Goal: Task Accomplishment & Management: Use online tool/utility

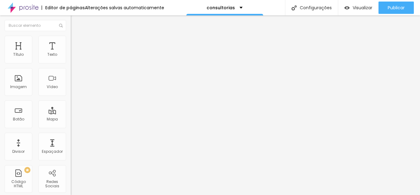
click at [76, 41] on font "Avançado" at bounding box center [86, 39] width 20 height 5
click at [76, 43] on font "Avançado" at bounding box center [86, 45] width 20 height 5
drag, startPoint x: 16, startPoint y: 75, endPoint x: 5, endPoint y: 77, distance: 10.9
click at [71, 135] on div "71 px Espaçamento vertical" at bounding box center [106, 178] width 71 height 87
type input "12"
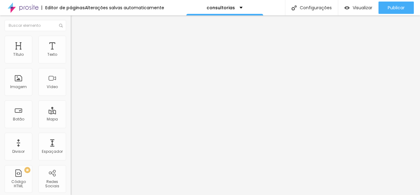
type input "12"
type input "0"
drag, startPoint x: 12, startPoint y: 72, endPoint x: 39, endPoint y: 72, distance: 27.4
type input "0"
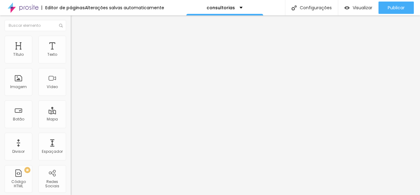
click at [71, 46] on div "Tipografia" at bounding box center [106, 44] width 71 height 4
click at [71, 46] on font "Tipografia" at bounding box center [81, 43] width 20 height 5
click at [71, 59] on button "button" at bounding box center [75, 56] width 9 height 6
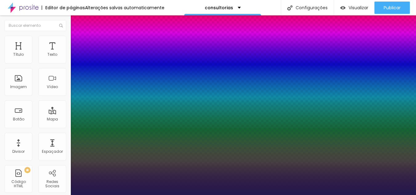
type input "1"
type input "18"
type input "1"
type input "19"
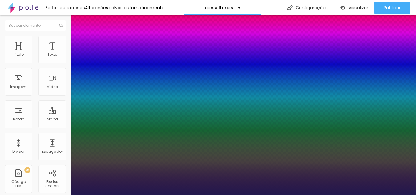
type input "19"
type input "1"
type input "20"
type input "1"
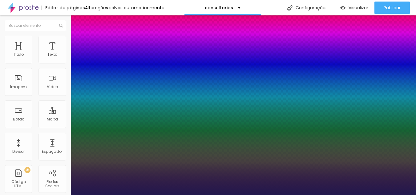
type input "21"
type input "1"
type input "22"
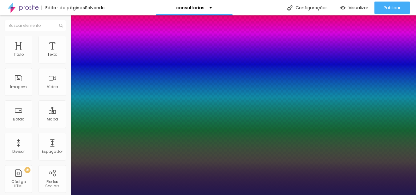
type input "1"
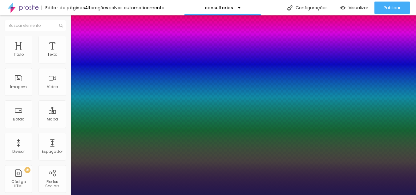
type input "21"
type input "1"
type input "20"
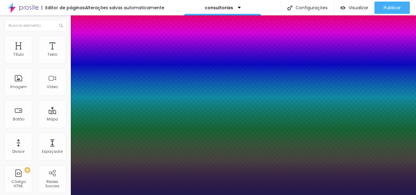
type input "1"
type input "20"
click at [247, 195] on div at bounding box center [208, 195] width 416 height 0
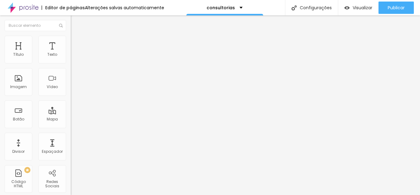
type input "15"
type input "16"
type input "17"
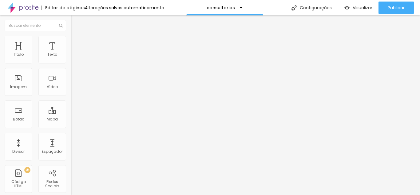
type input "17"
type input "18"
type input "20"
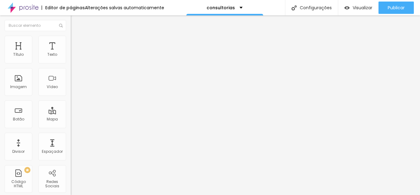
type input "21"
type input "22"
type input "23"
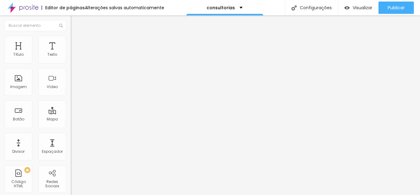
type input "23"
type input "24"
type input "25"
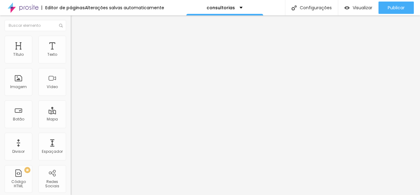
type input "26"
type input "27"
type input "28"
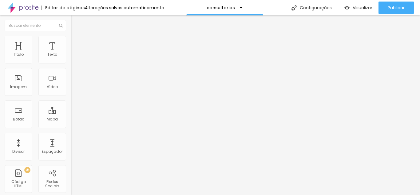
type input "28"
type input "29"
type input "30"
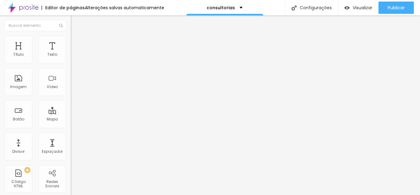
type input "31"
type input "32"
type input "31"
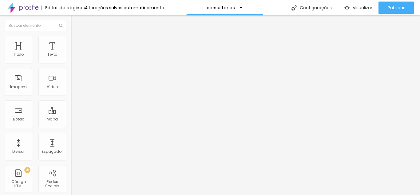
type input "31"
type input "30"
drag, startPoint x: 14, startPoint y: 130, endPoint x: 22, endPoint y: 130, distance: 8.0
type input "30"
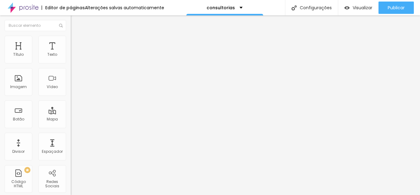
click at [71, 145] on input "range" at bounding box center [91, 147] width 40 height 5
click at [76, 43] on font "Avançado" at bounding box center [86, 45] width 20 height 5
type input "0"
drag, startPoint x: 13, startPoint y: 72, endPoint x: 4, endPoint y: 72, distance: 9.6
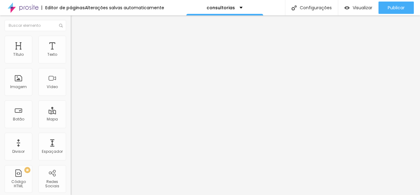
type input "0"
click at [71, 58] on font "Título 2" at bounding box center [81, 54] width 20 height 8
click at [73, 90] on icon "button" at bounding box center [73, 89] width 1 height 1
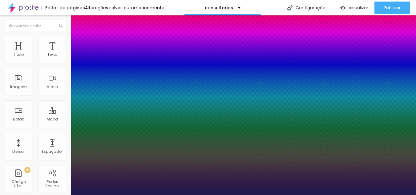
type input "1"
type input "17"
type input "1"
type input "18"
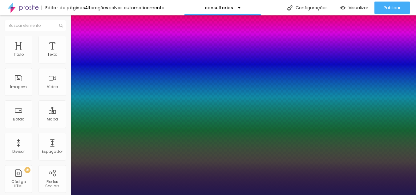
type input "18"
type input "1"
type input "19"
type input "1"
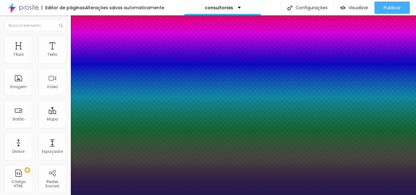
type input "20"
type input "1"
type input "21"
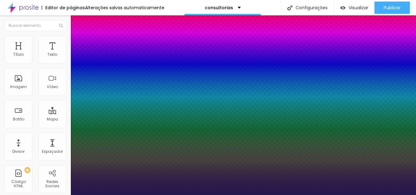
type input "1"
type input "22"
type input "1"
type input "21"
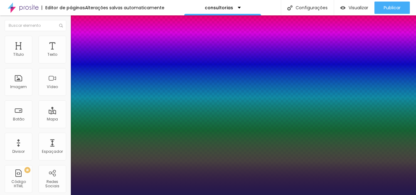
type input "21"
type input "1"
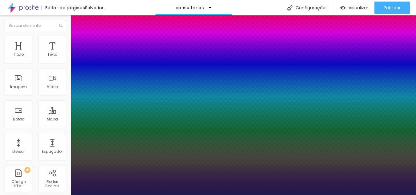
type input "20"
type input "1"
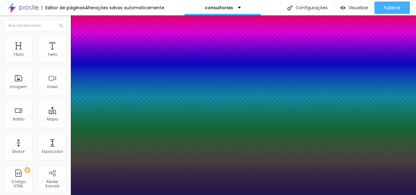
type input "20"
click at [254, 195] on div at bounding box center [208, 195] width 416 height 0
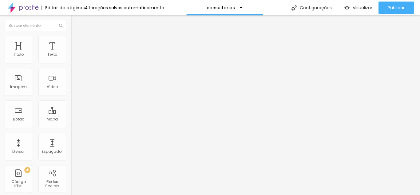
click at [71, 42] on img at bounding box center [74, 45] width 6 height 6
type input "19"
type input "6"
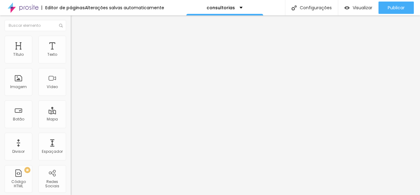
type input "0"
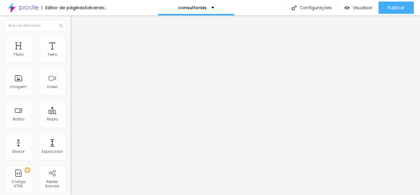
drag, startPoint x: 15, startPoint y: 72, endPoint x: -2, endPoint y: 72, distance: 17.6
type input "0"
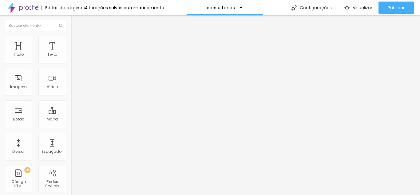
click at [71, 42] on img at bounding box center [74, 45] width 6 height 6
type input "15"
type input "10"
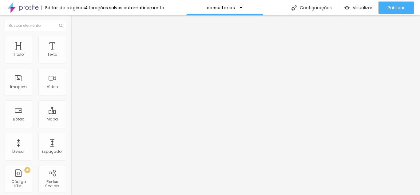
type input "5"
type input "0"
drag, startPoint x: 23, startPoint y: 61, endPoint x: 8, endPoint y: 61, distance: 15.1
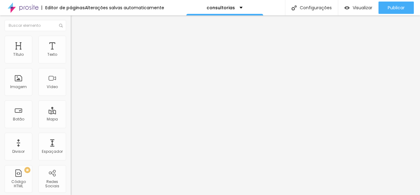
type input "0"
click at [71, 119] on input "range" at bounding box center [91, 121] width 40 height 5
click at [71, 42] on li "Avançado" at bounding box center [106, 45] width 71 height 6
type input "12"
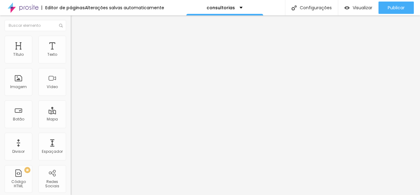
type input "6"
type input "0"
drag, startPoint x: 14, startPoint y: 72, endPoint x: 6, endPoint y: 72, distance: 8.9
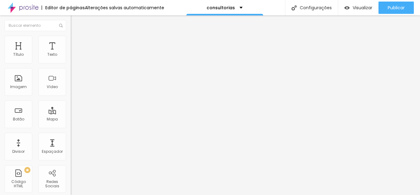
type input "0"
type input "31"
type input "30"
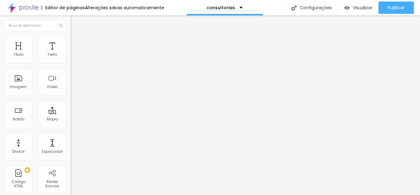
type input "30"
type input "29"
type input "28"
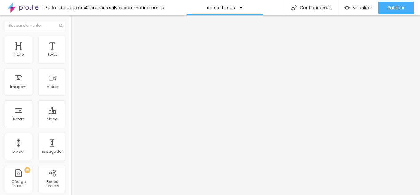
type input "27"
type input "26"
type input "25"
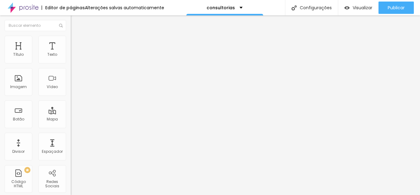
type input "25"
type input "24"
type input "23"
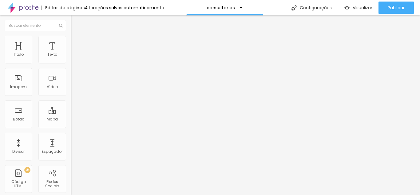
type input "22"
type input "21"
type input "20"
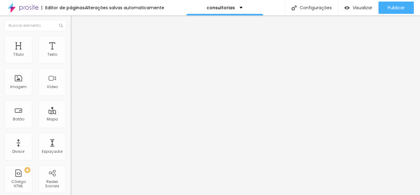
type input "20"
type input "19"
type input "18"
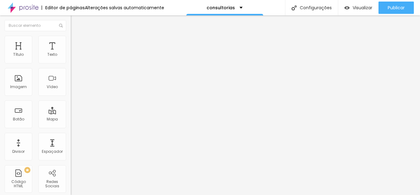
drag, startPoint x: 52, startPoint y: 60, endPoint x: 30, endPoint y: 62, distance: 21.3
type input "18"
click at [71, 113] on input "range" at bounding box center [91, 115] width 40 height 5
type input "31"
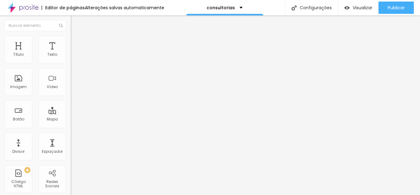
type input "30"
type input "28"
type input "27"
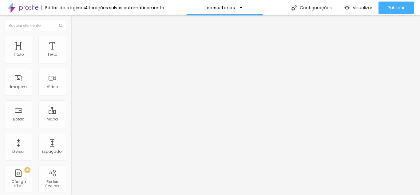
type input "27"
type input "26"
type input "25"
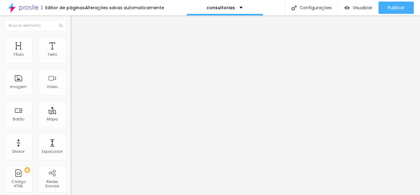
type input "24"
type input "22"
type input "21"
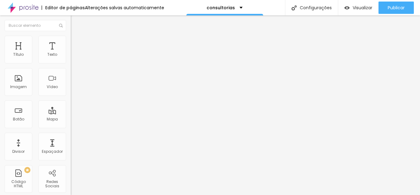
type input "21"
type input "20"
type input "18"
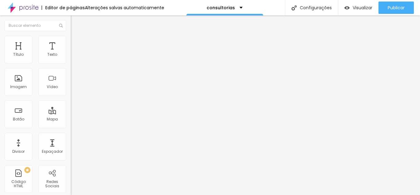
type input "17"
type input "16"
type input "15"
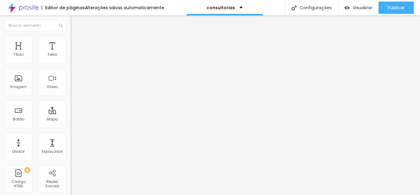
type input "15"
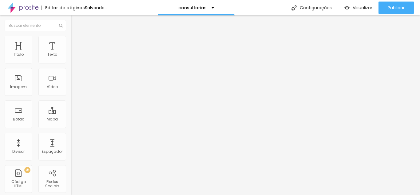
type input "16"
type input "17"
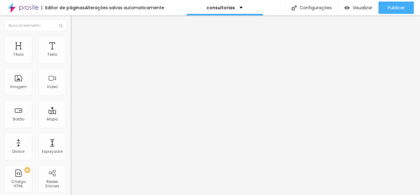
type input "18"
drag, startPoint x: 50, startPoint y: 62, endPoint x: 30, endPoint y: 62, distance: 20.3
type input "18"
click at [71, 113] on input "range" at bounding box center [91, 115] width 40 height 5
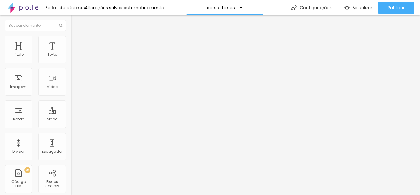
click at [71, 42] on img at bounding box center [74, 45] width 6 height 6
drag, startPoint x: 20, startPoint y: 62, endPoint x: 6, endPoint y: 62, distance: 13.9
click at [71, 62] on div "20 px Espaço Interno" at bounding box center [106, 91] width 71 height 87
type input "15"
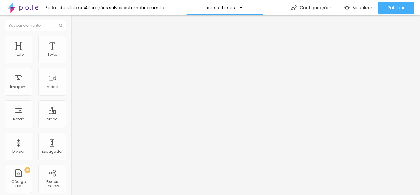
type input "10"
type input "5"
type input "0"
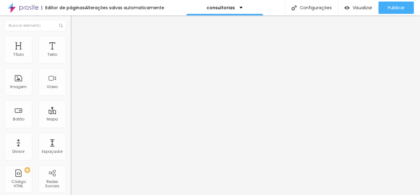
type input "0"
type input "5"
type input "10"
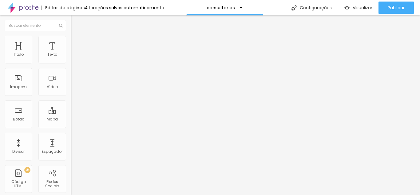
type input "15"
type input "20"
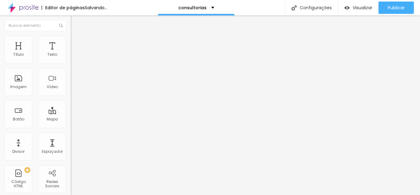
type input "25"
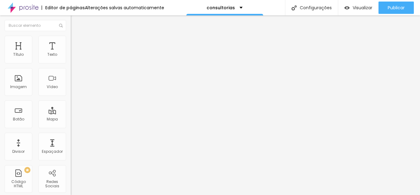
click at [71, 119] on input "range" at bounding box center [91, 121] width 40 height 5
click at [71, 42] on img at bounding box center [74, 45] width 6 height 6
drag, startPoint x: 27, startPoint y: 62, endPoint x: 7, endPoint y: 63, distance: 20.3
click at [71, 63] on div "25 px Espaço Interno" at bounding box center [106, 91] width 71 height 87
click at [71, 119] on input "range" at bounding box center [91, 121] width 40 height 5
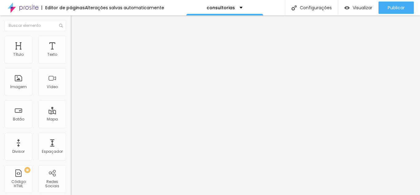
click at [76, 43] on font "Avançado" at bounding box center [86, 45] width 20 height 5
click at [76, 42] on font "Avançado" at bounding box center [86, 39] width 20 height 5
